Goal: Task Accomplishment & Management: Complete application form

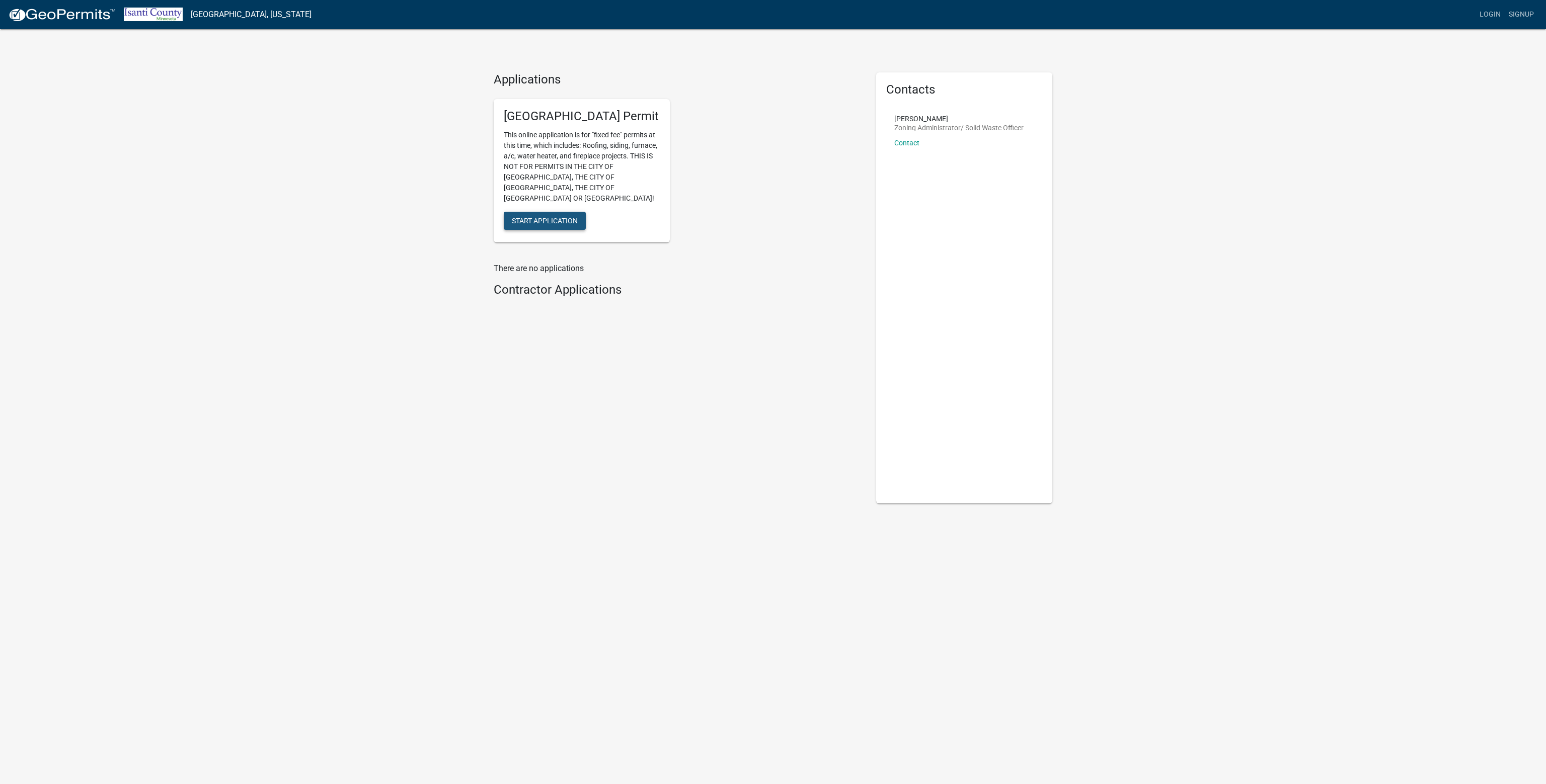
click at [531, 215] on button "Start Application" at bounding box center [544, 221] width 82 height 18
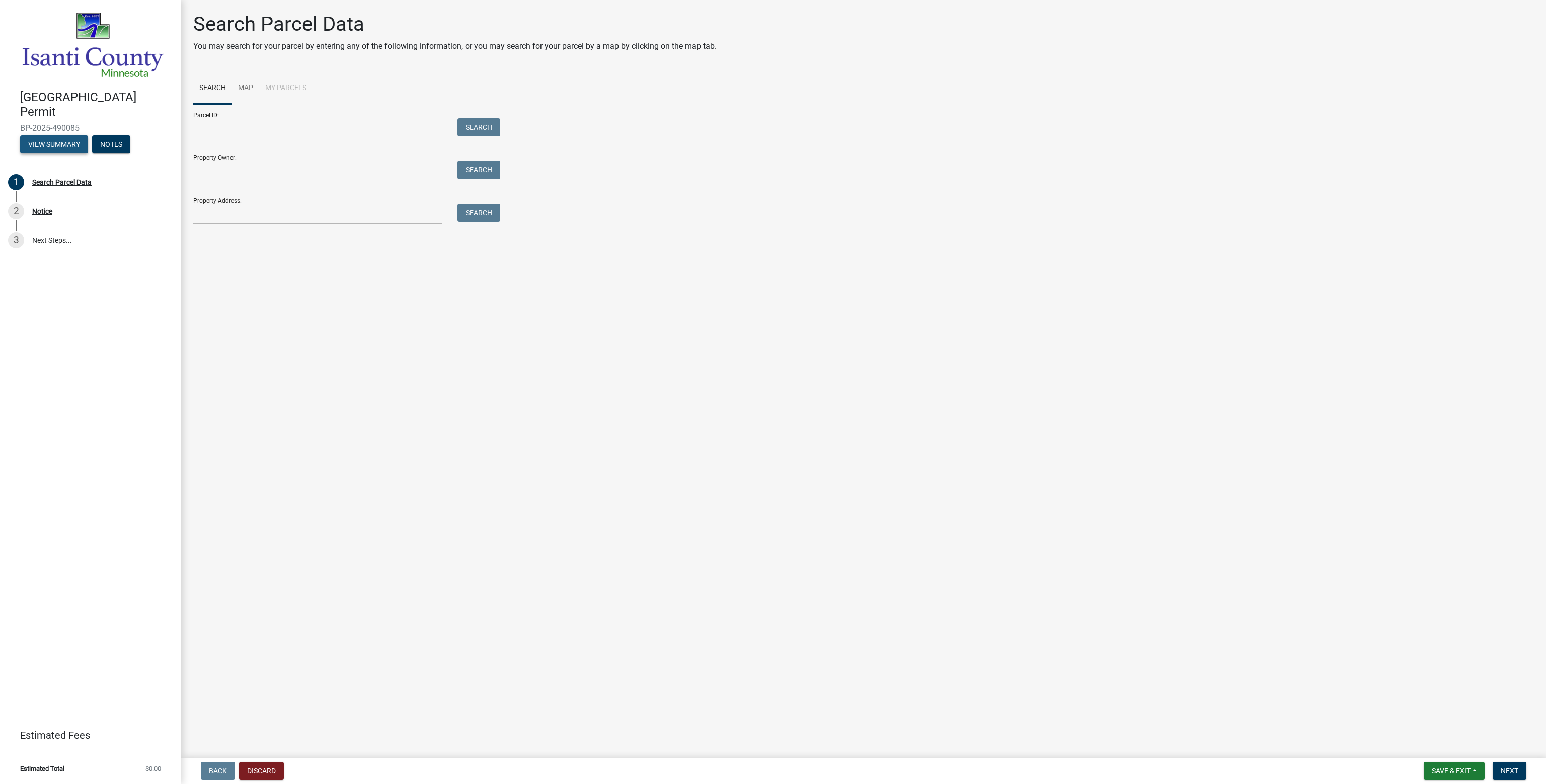
click at [55, 143] on button "View Summary" at bounding box center [54, 145] width 68 height 18
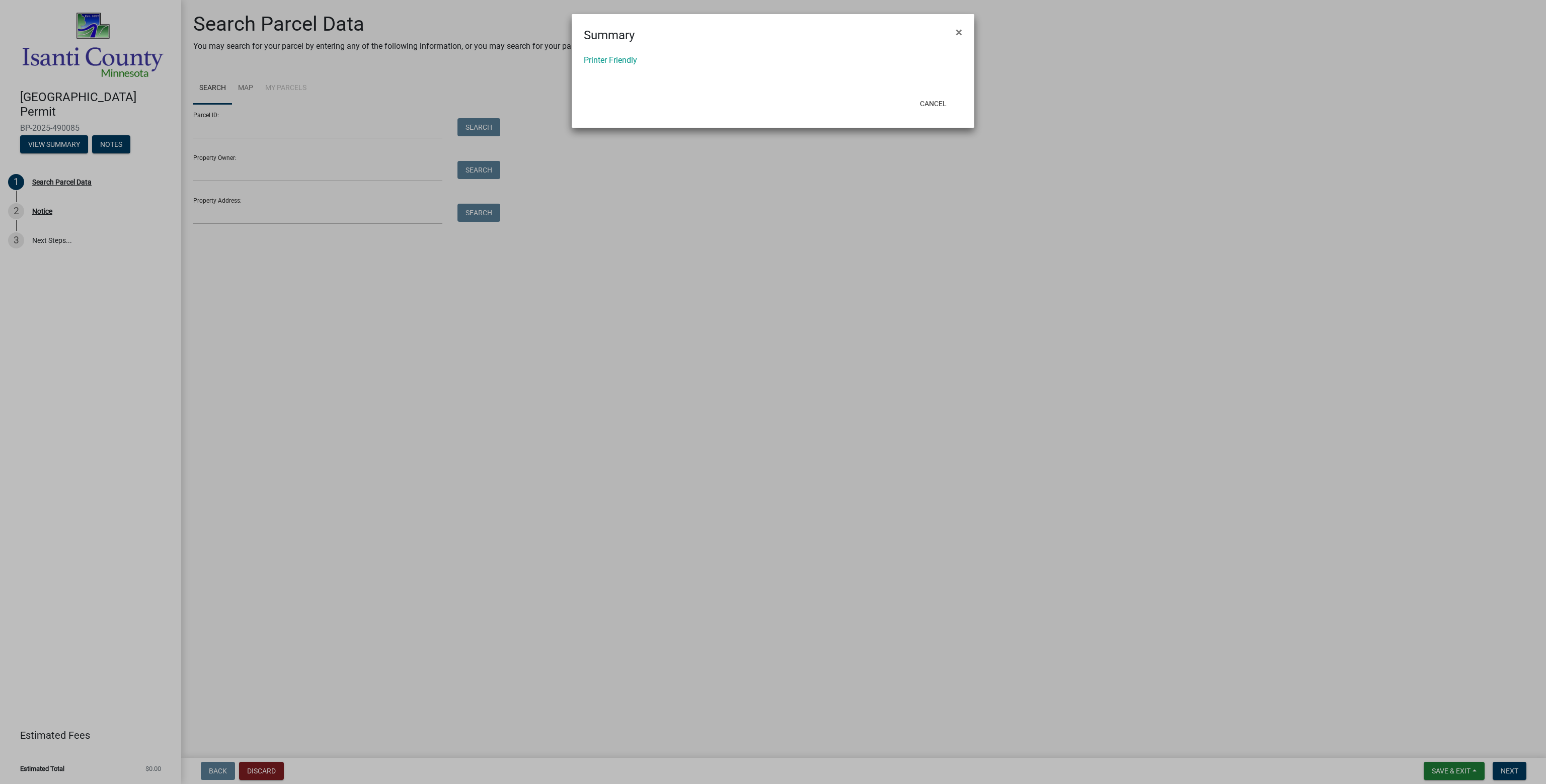
drag, startPoint x: 955, startPoint y: 29, endPoint x: 853, endPoint y: 52, distance: 104.6
click at [956, 29] on span "×" at bounding box center [958, 32] width 7 height 14
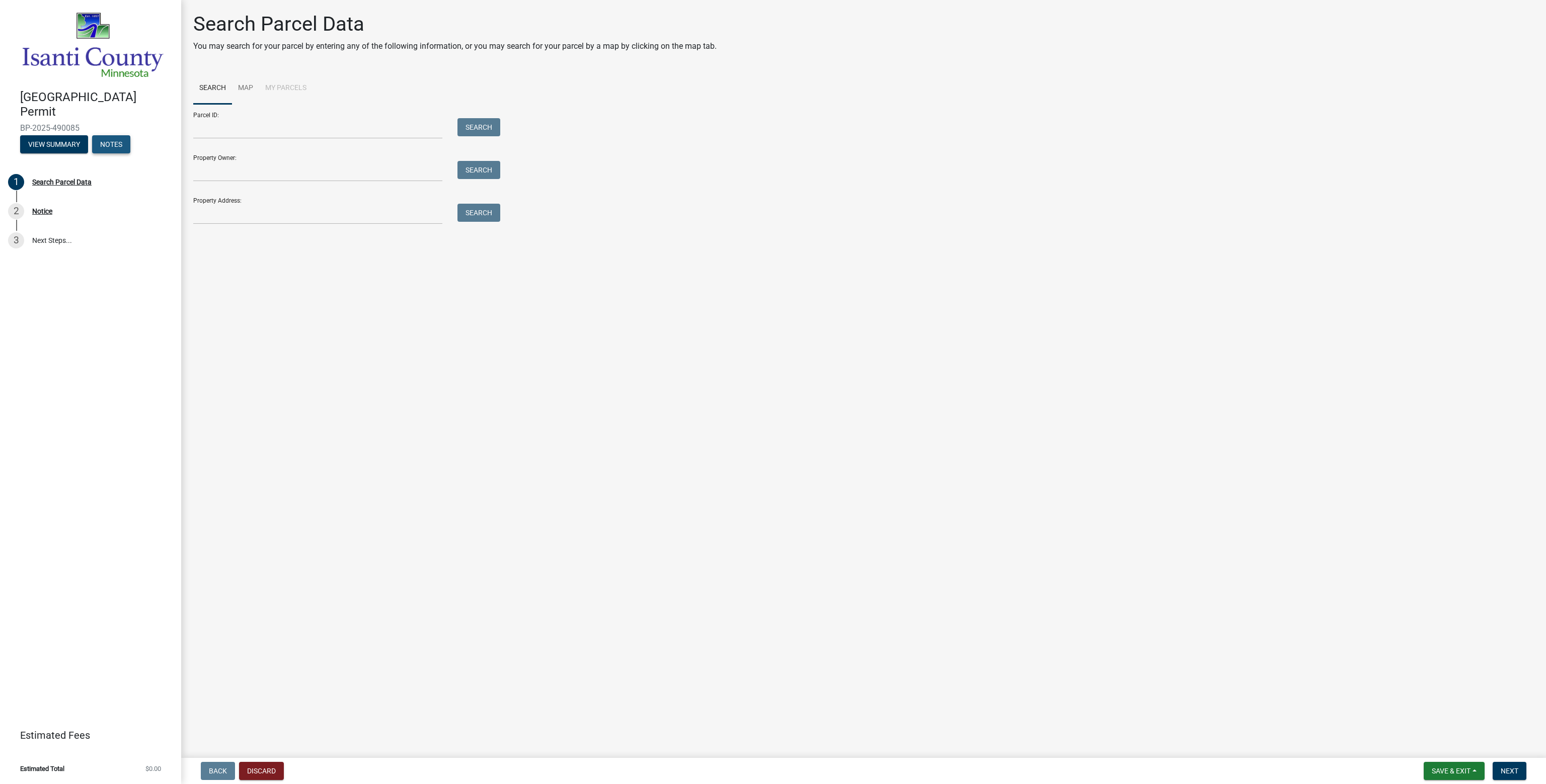
click at [123, 139] on button "Notes" at bounding box center [111, 145] width 38 height 18
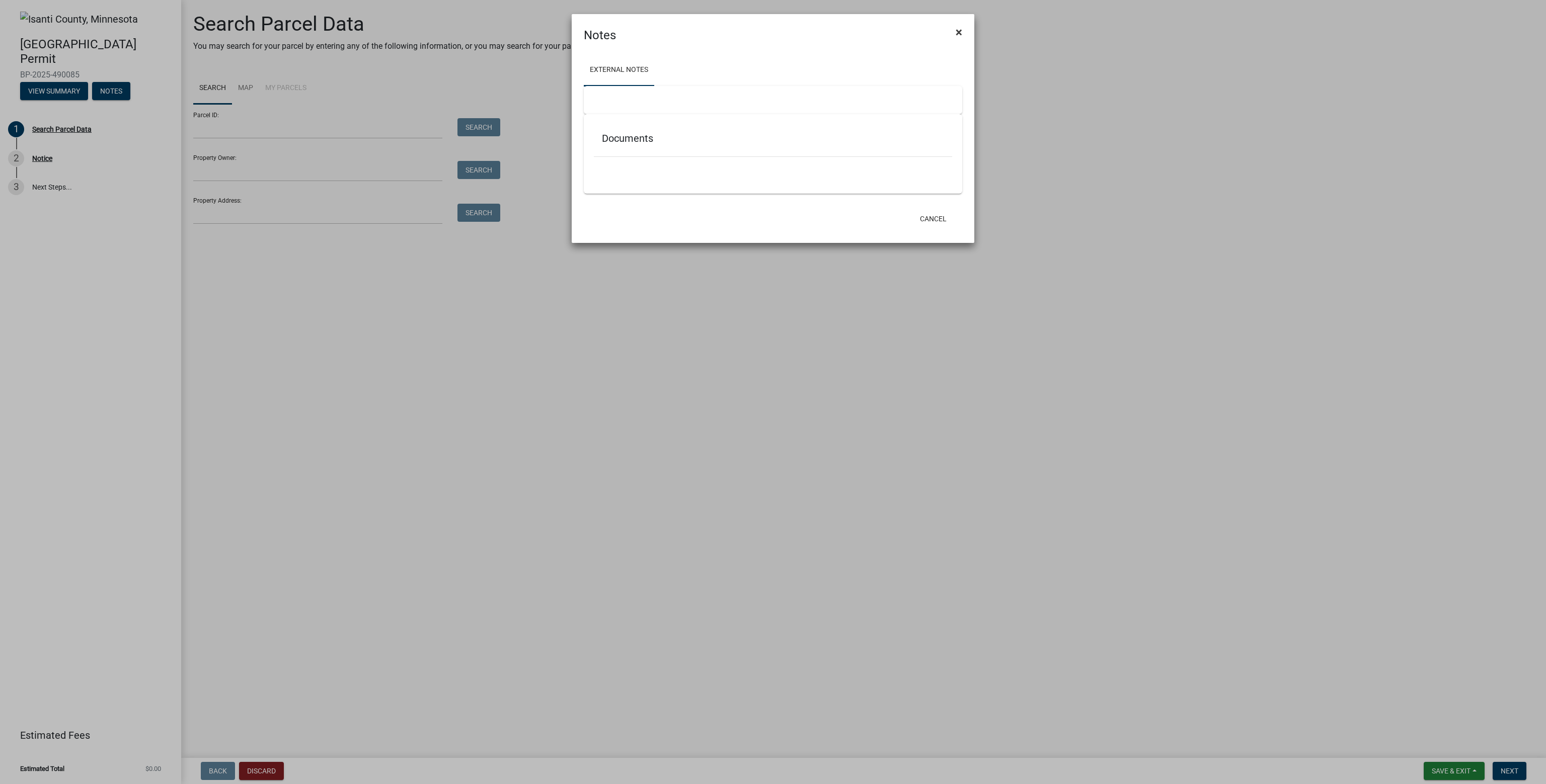
click at [961, 30] on span "×" at bounding box center [958, 32] width 7 height 14
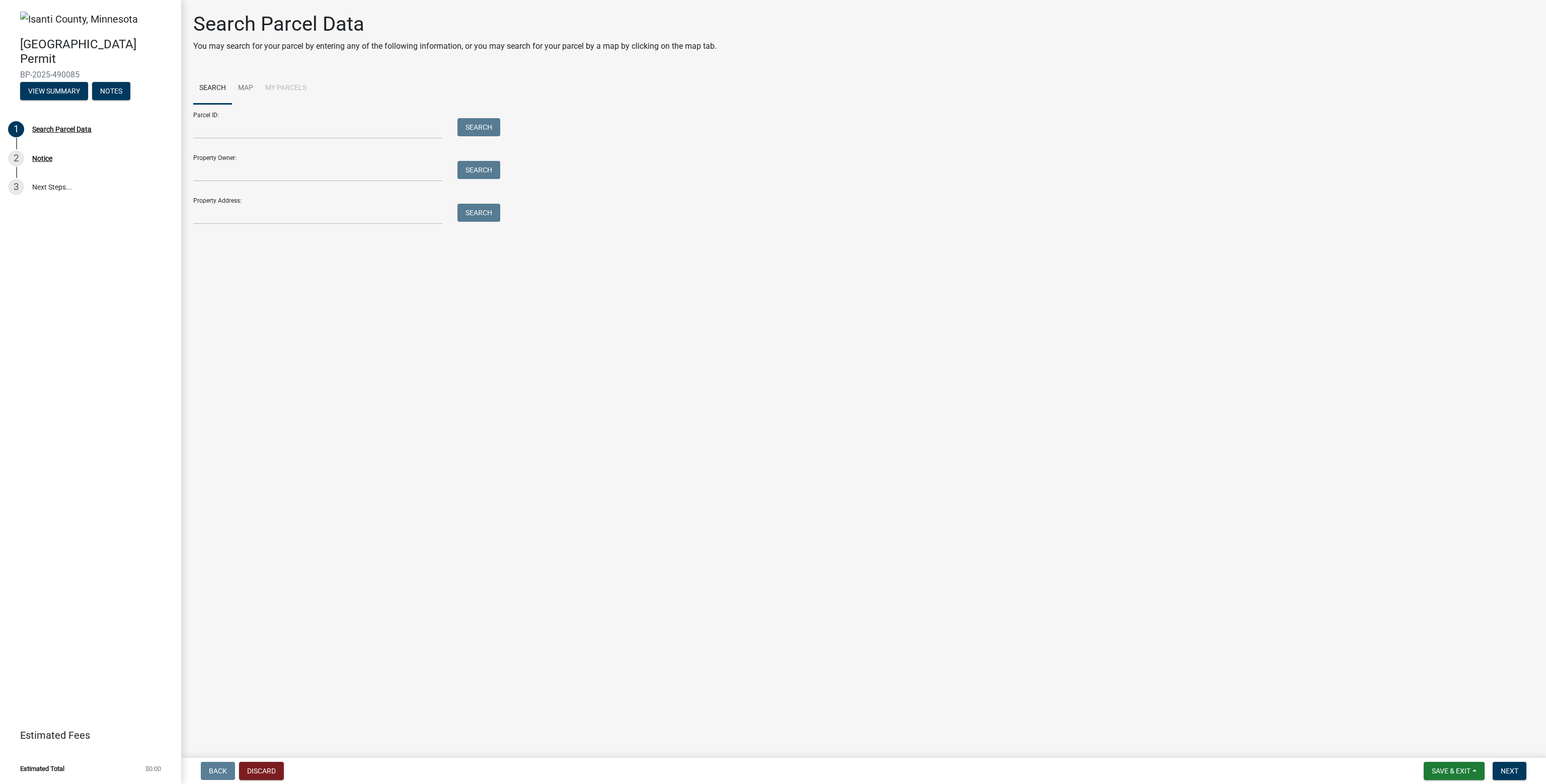
click at [284, 86] on li "My Parcels" at bounding box center [286, 89] width 53 height 32
click at [250, 86] on link "Map" at bounding box center [245, 89] width 27 height 32
click at [221, 89] on link "Search" at bounding box center [212, 89] width 39 height 32
